Goal: Transaction & Acquisition: Purchase product/service

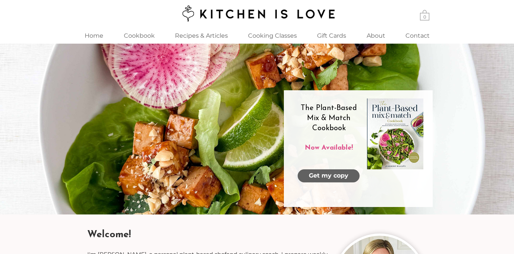
click at [330, 175] on span "Get my copy" at bounding box center [329, 176] width 40 height 8
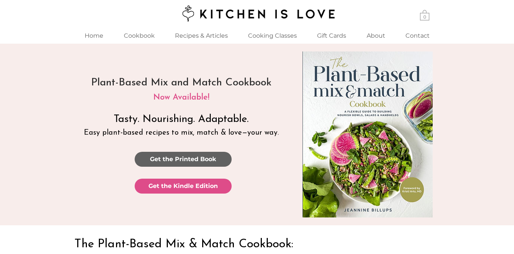
click at [184, 158] on span "Get the Printed Book" at bounding box center [183, 159] width 66 height 8
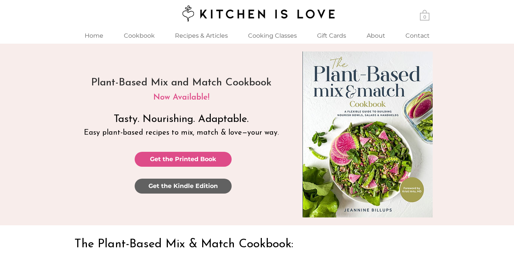
click at [181, 185] on span "Get the Kindle Edition" at bounding box center [182, 186] width 69 height 8
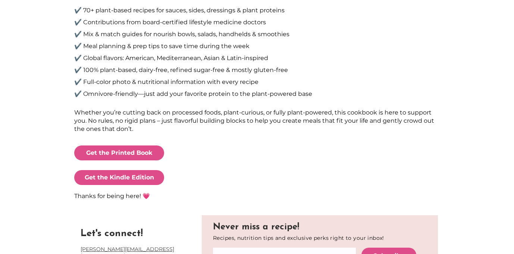
scroll to position [346, 0]
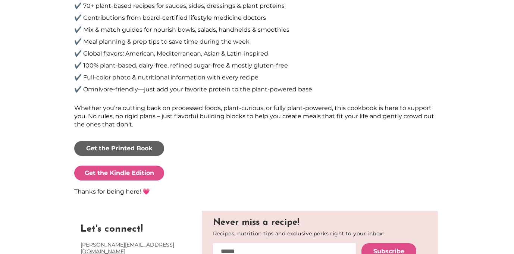
click at [120, 147] on span "Get the Printed Book" at bounding box center [119, 148] width 66 height 8
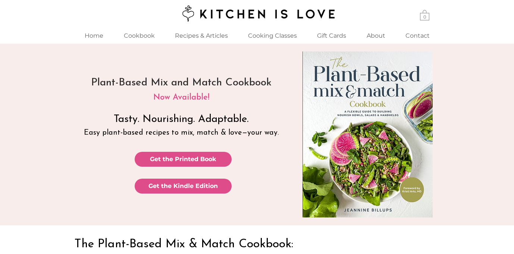
scroll to position [346, 0]
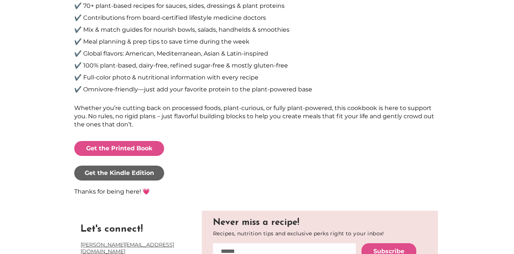
click at [117, 173] on span "Get the Kindle Edition" at bounding box center [119, 173] width 69 height 8
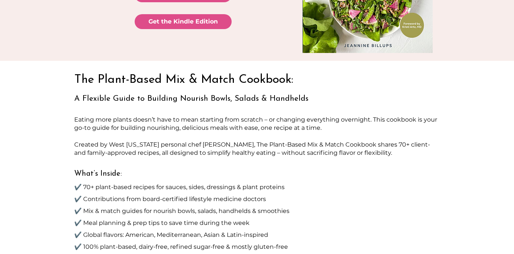
scroll to position [0, 0]
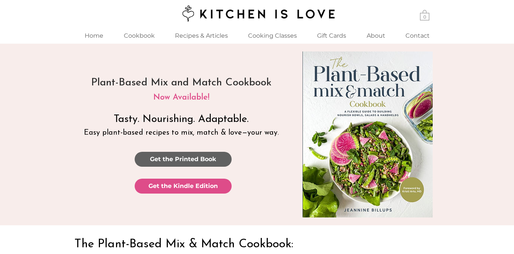
click at [182, 158] on span "Get the Printed Book" at bounding box center [183, 159] width 66 height 8
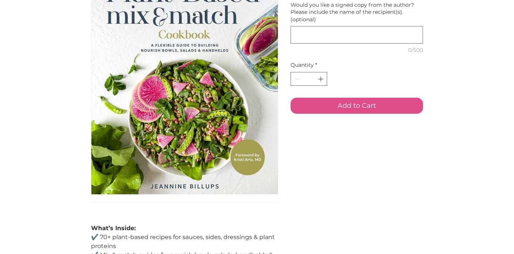
scroll to position [106, 0]
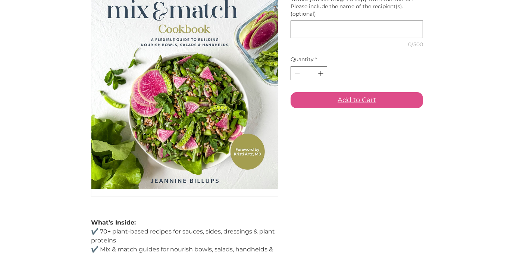
click at [356, 105] on span "Add to Cart" at bounding box center [356, 100] width 38 height 10
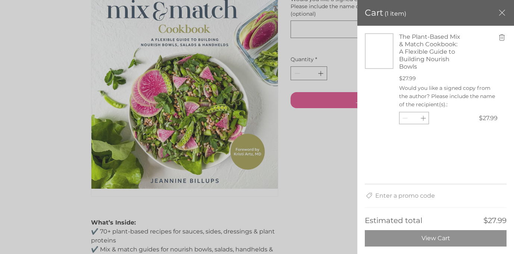
scroll to position [0, 0]
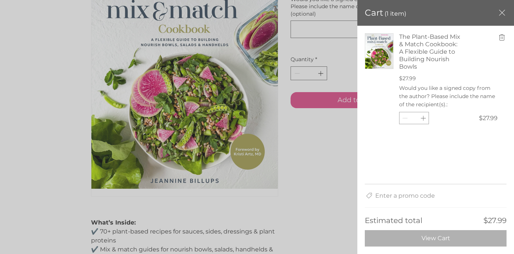
click at [438, 238] on span "View Cart" at bounding box center [435, 238] width 29 height 7
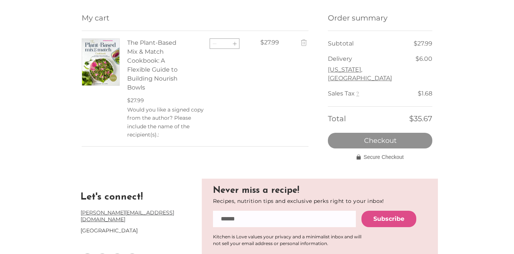
scroll to position [62, 0]
